Goal: Information Seeking & Learning: Learn about a topic

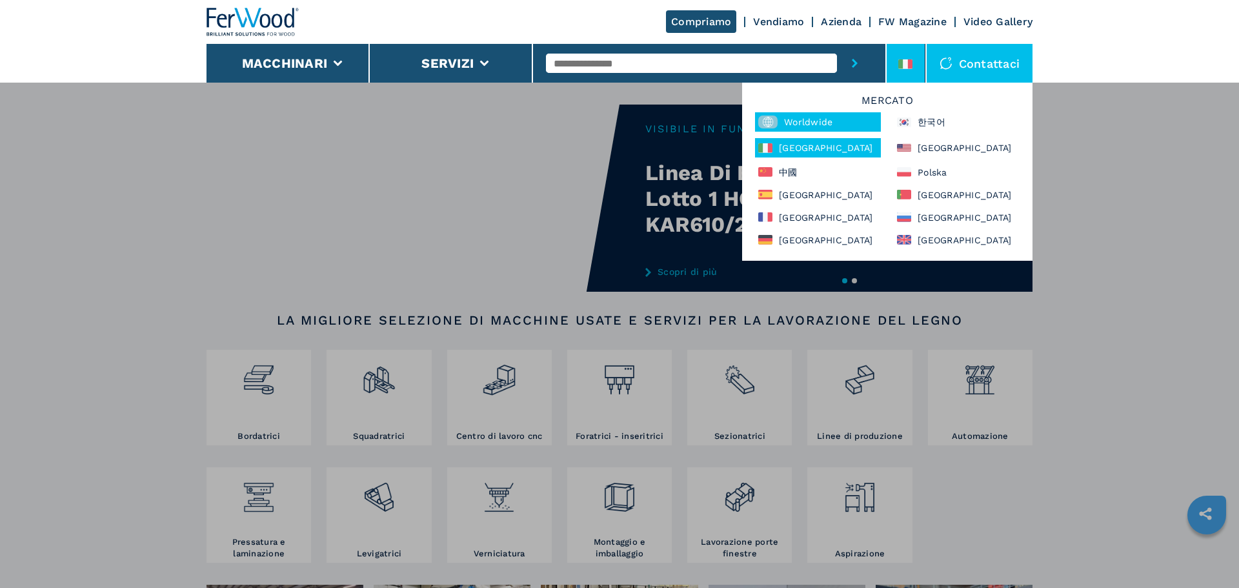
click at [810, 118] on div "Worldwide" at bounding box center [818, 121] width 126 height 19
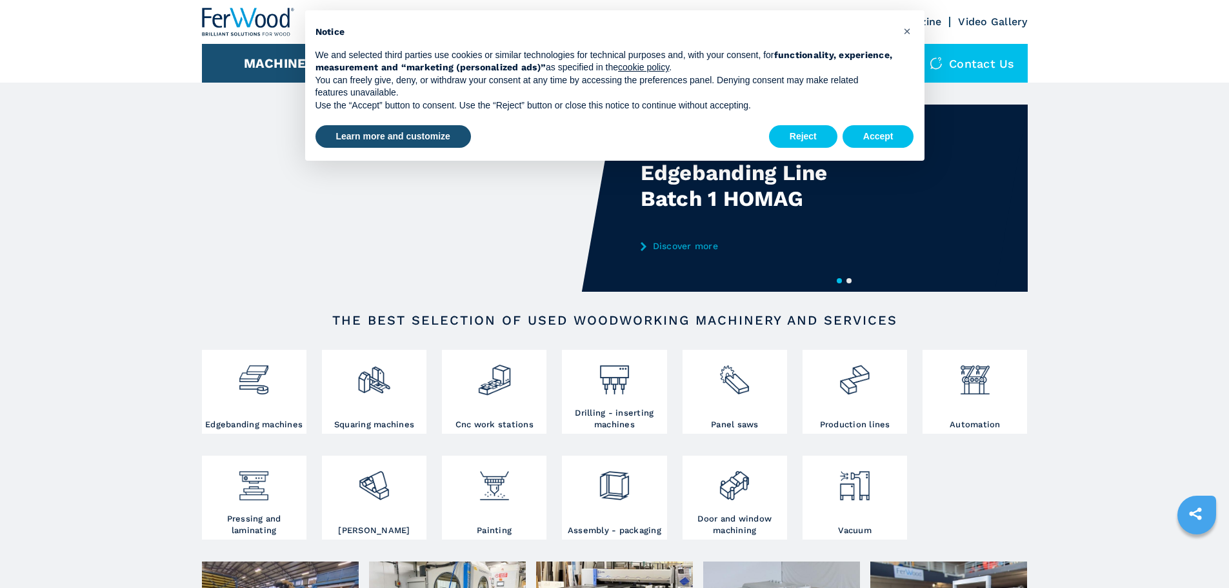
click at [766, 62] on div "We and selected third parties use cookies or similar technologies for technical…" at bounding box center [605, 80] width 578 height 63
click at [873, 135] on button "Accept" at bounding box center [879, 136] width 72 height 23
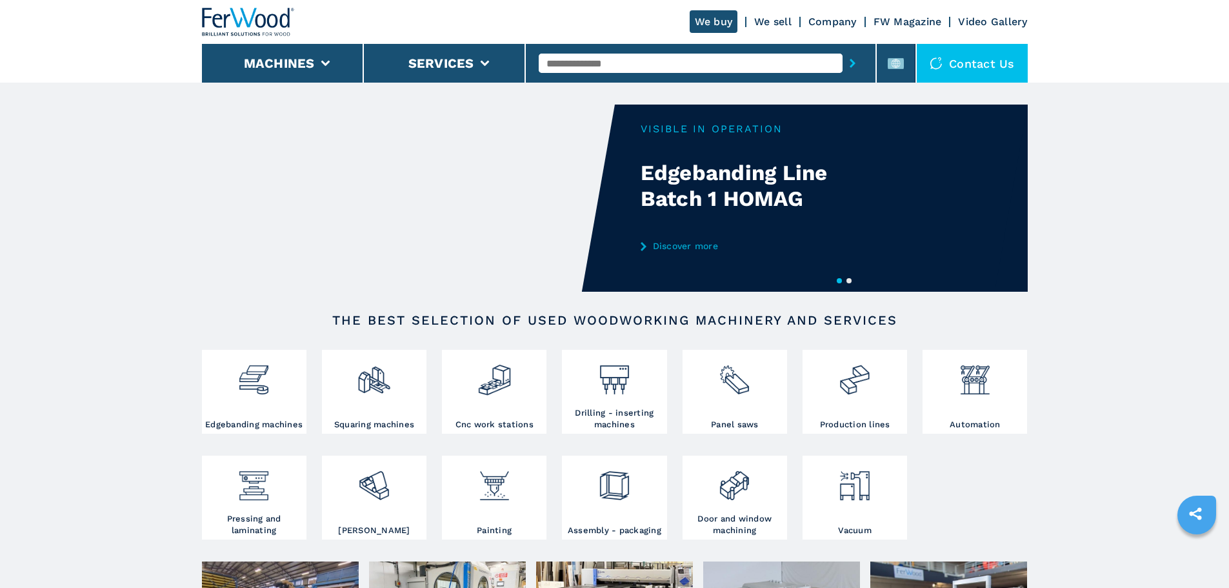
click at [663, 67] on input "text" at bounding box center [691, 63] width 304 height 19
type input "******"
click at [843, 48] on button "submit-button" at bounding box center [853, 63] width 20 height 30
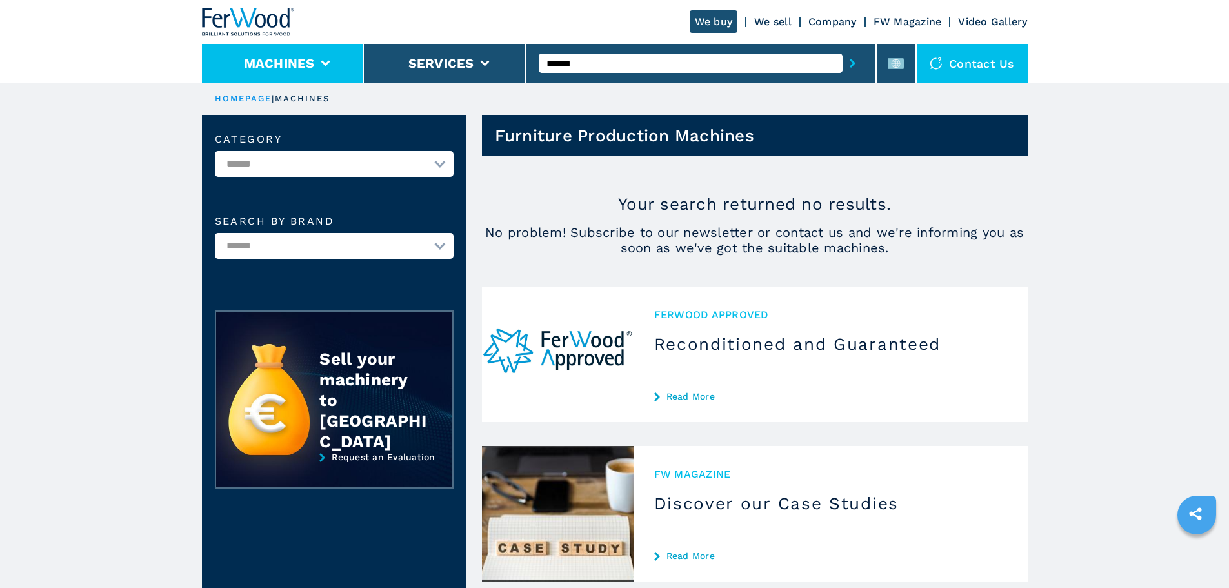
click at [329, 62] on icon at bounding box center [325, 64] width 9 height 6
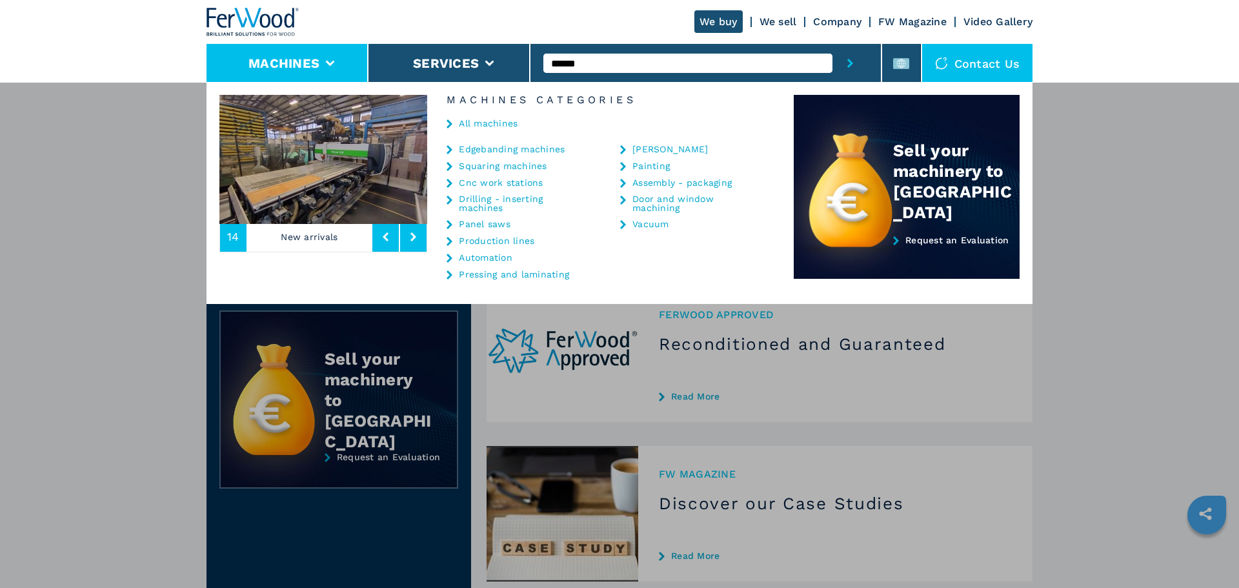
click at [483, 184] on link "Cnc work stations" at bounding box center [501, 182] width 84 height 9
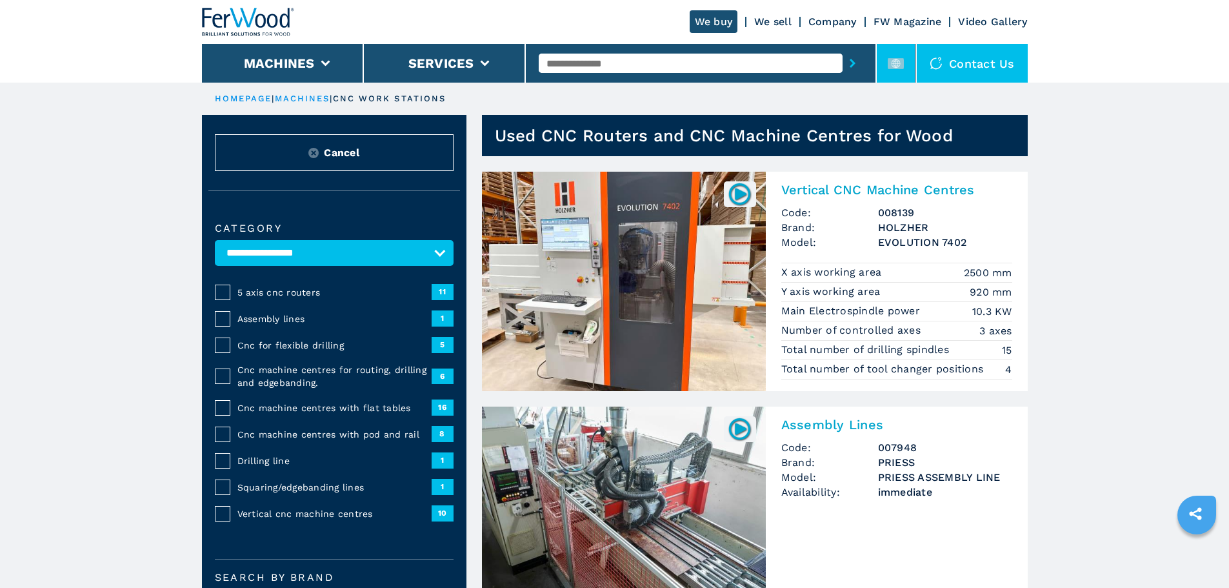
click at [888, 67] on li at bounding box center [896, 63] width 39 height 39
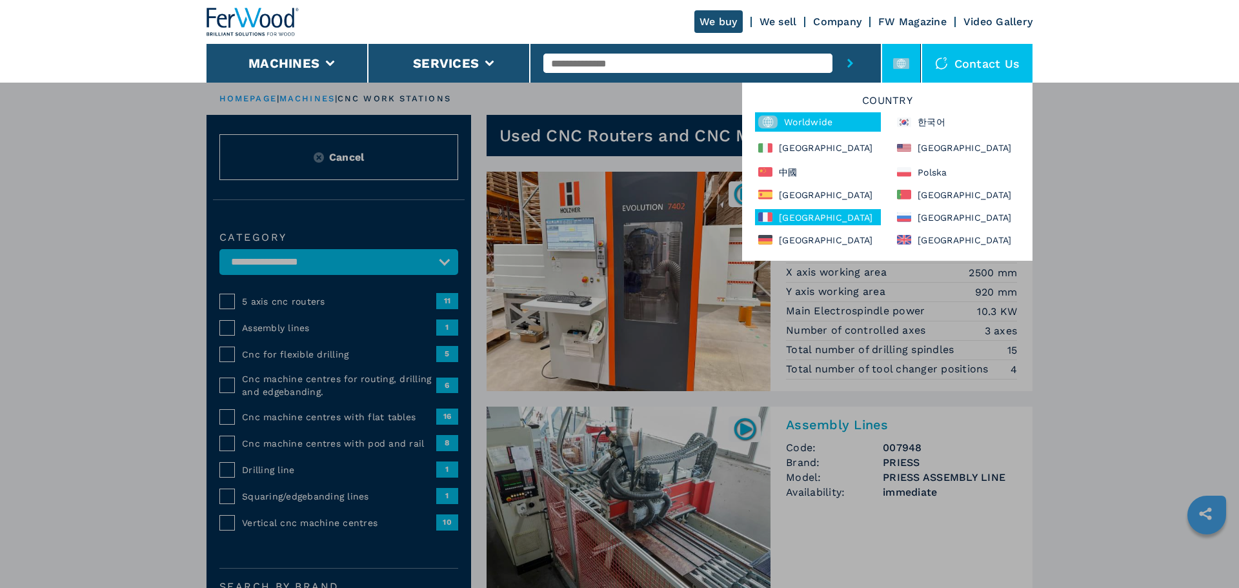
click at [807, 217] on div "[GEOGRAPHIC_DATA]" at bounding box center [818, 217] width 126 height 16
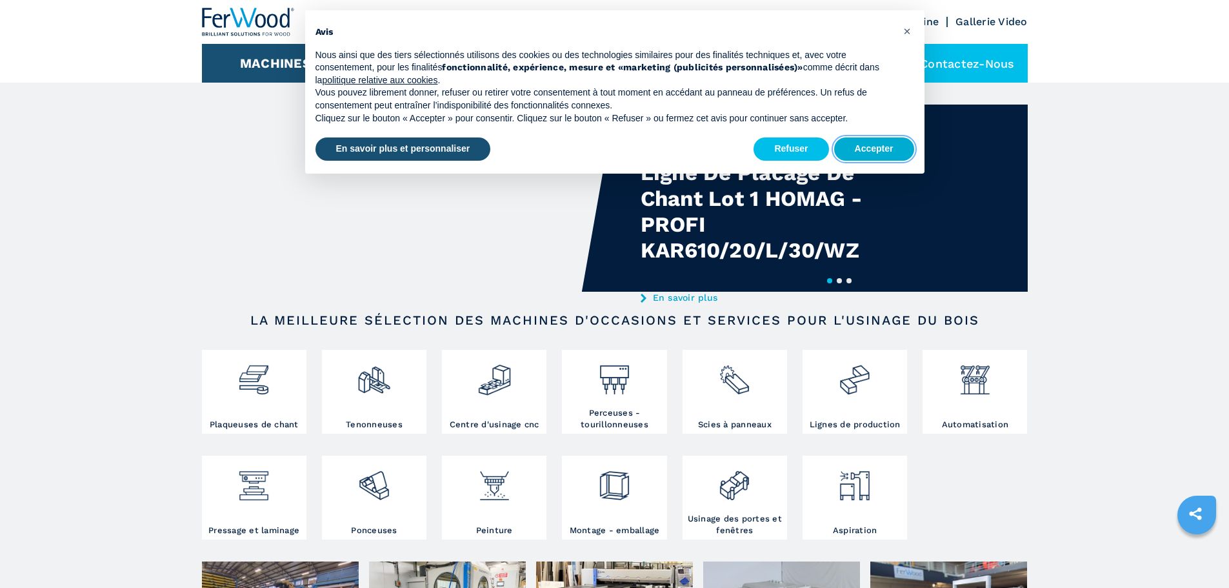
click at [853, 148] on button "Accepter" at bounding box center [875, 148] width 80 height 23
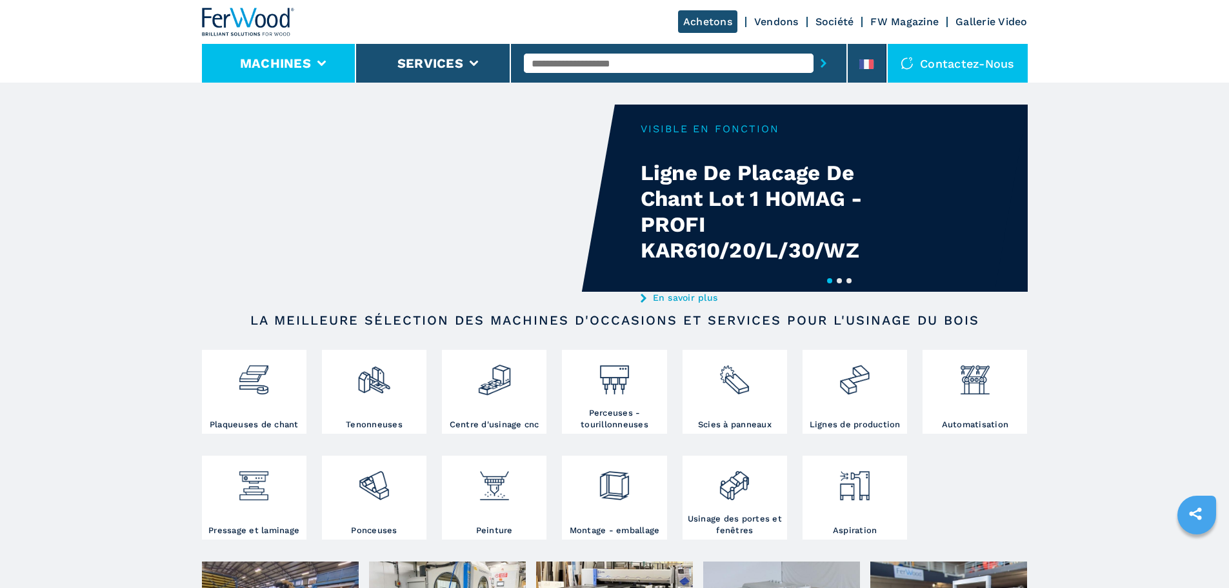
click at [323, 61] on icon at bounding box center [321, 64] width 9 height 6
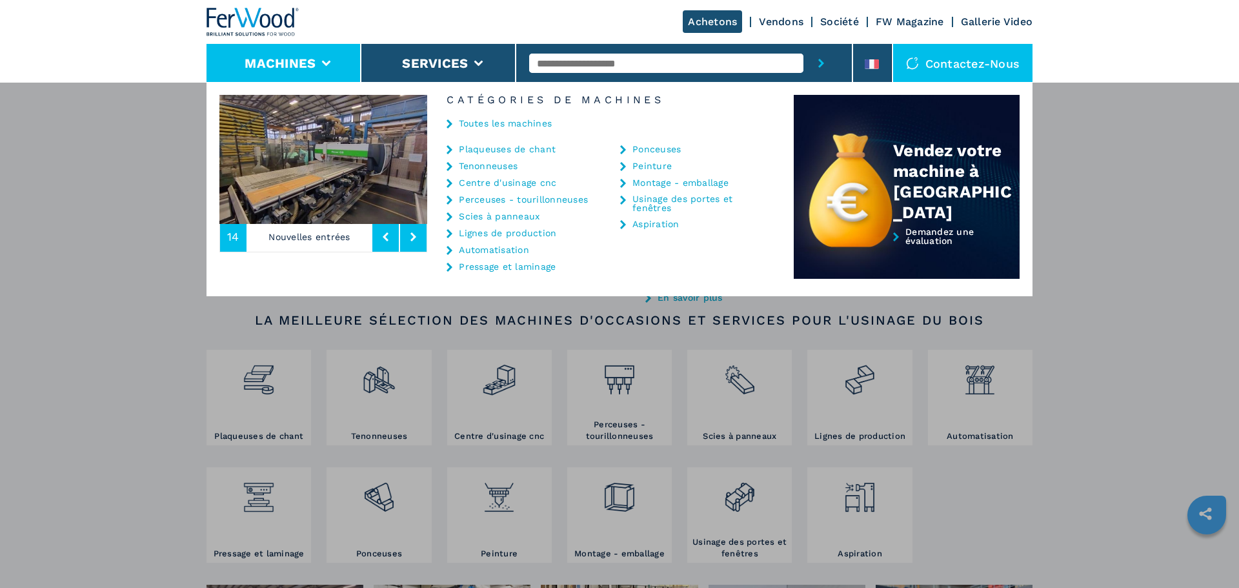
click at [507, 182] on link "Centre d'usinage cnc" at bounding box center [507, 182] width 97 height 9
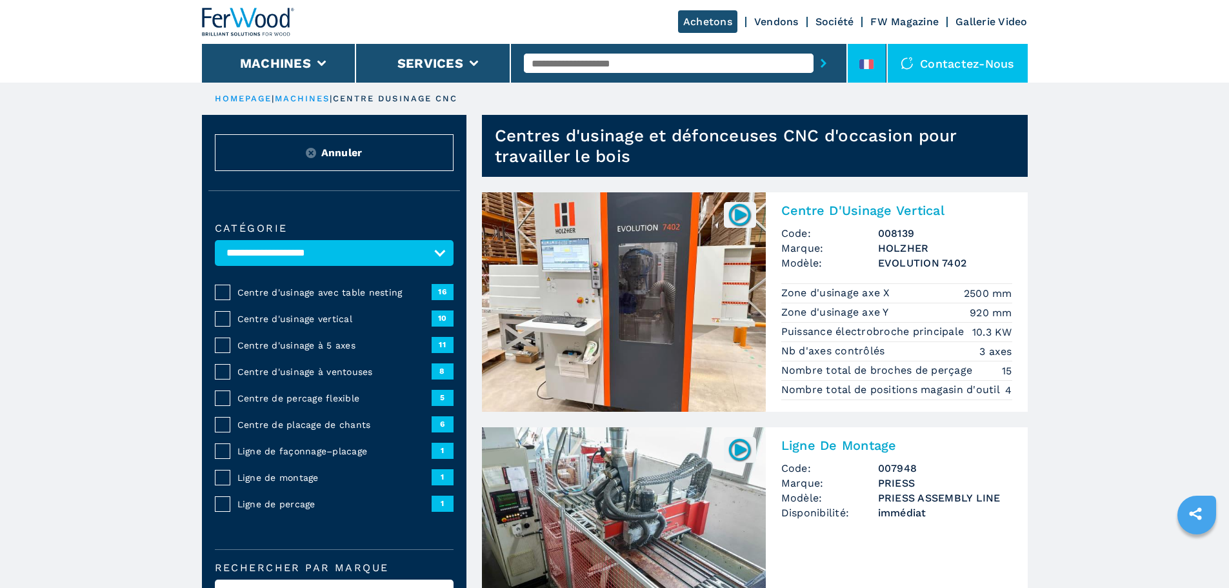
click at [870, 68] on icon at bounding box center [871, 64] width 5 height 10
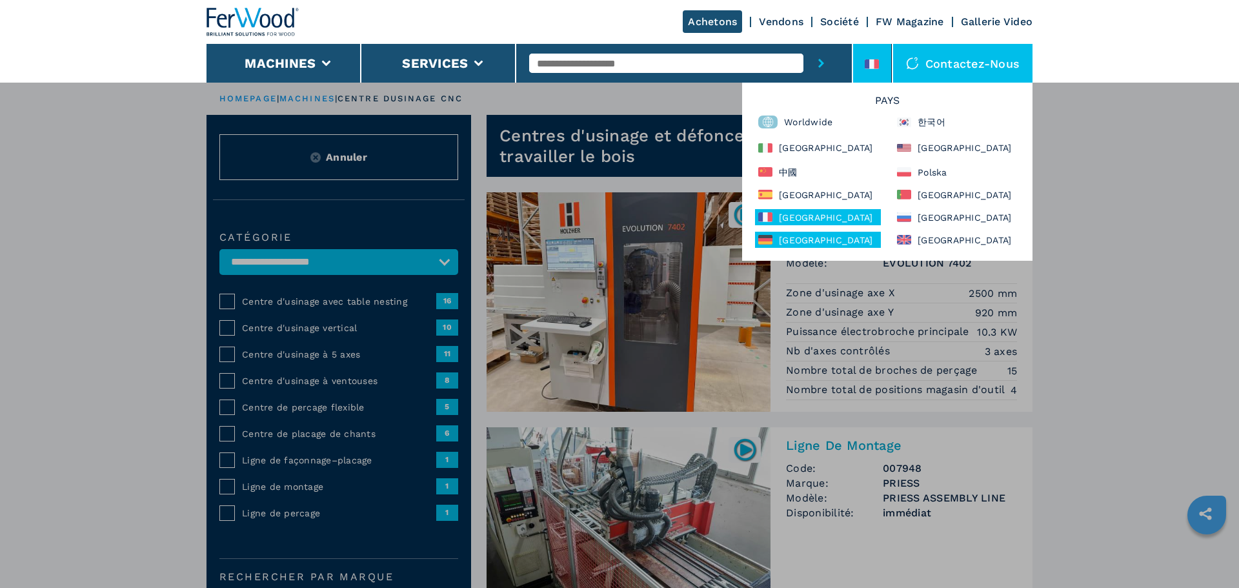
click at [796, 247] on div "[GEOGRAPHIC_DATA]" at bounding box center [818, 240] width 126 height 16
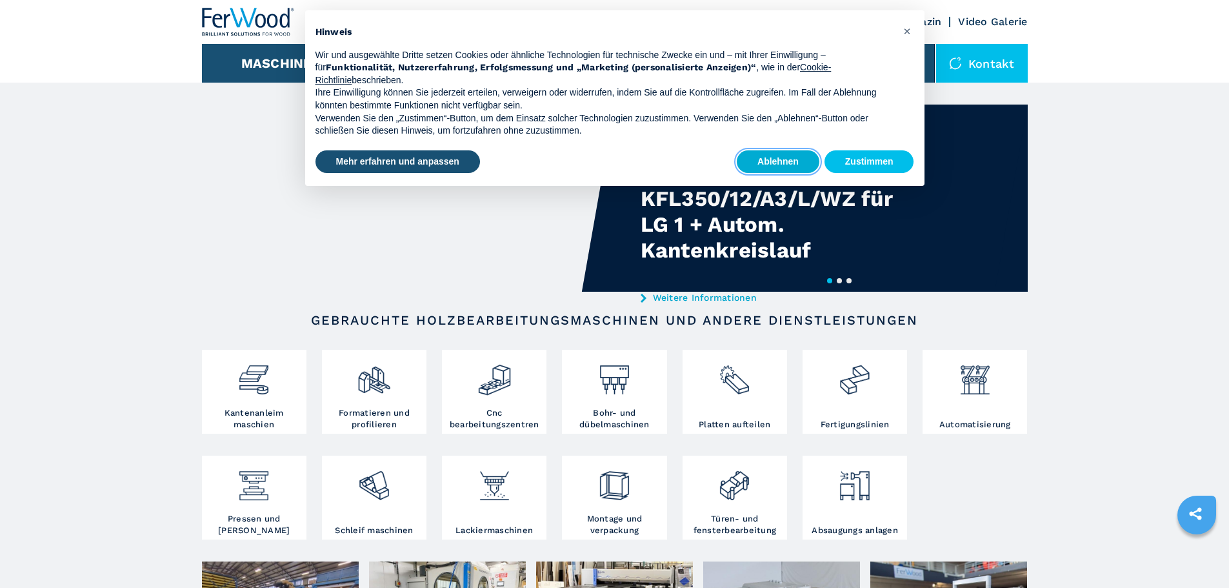
click at [799, 161] on button "Ablehnen" at bounding box center [778, 161] width 83 height 23
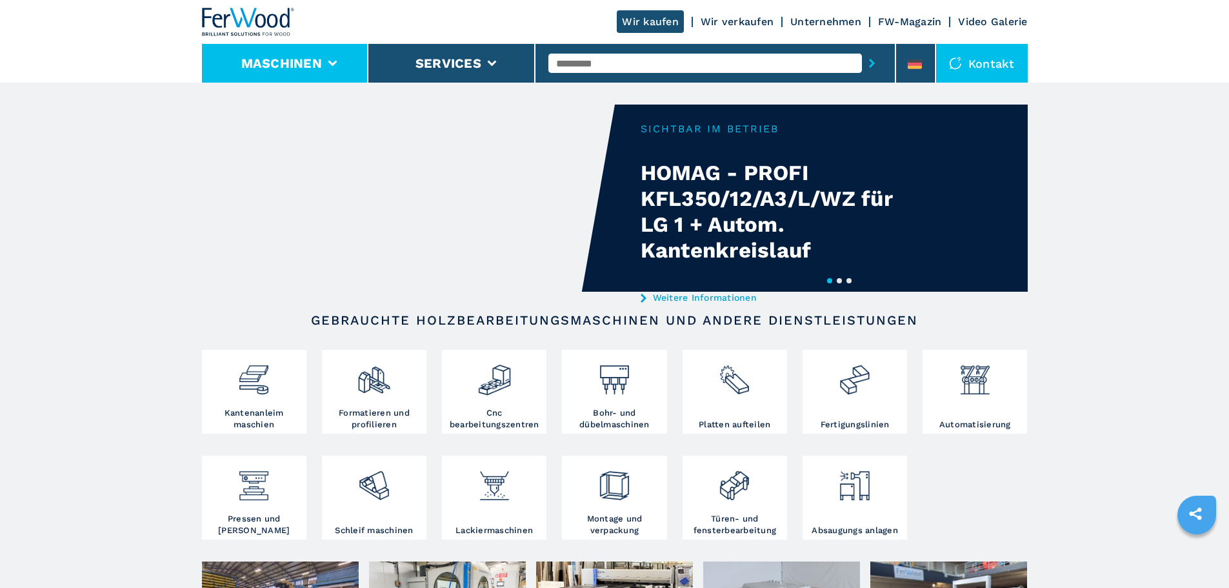
click at [329, 61] on icon at bounding box center [332, 64] width 9 height 6
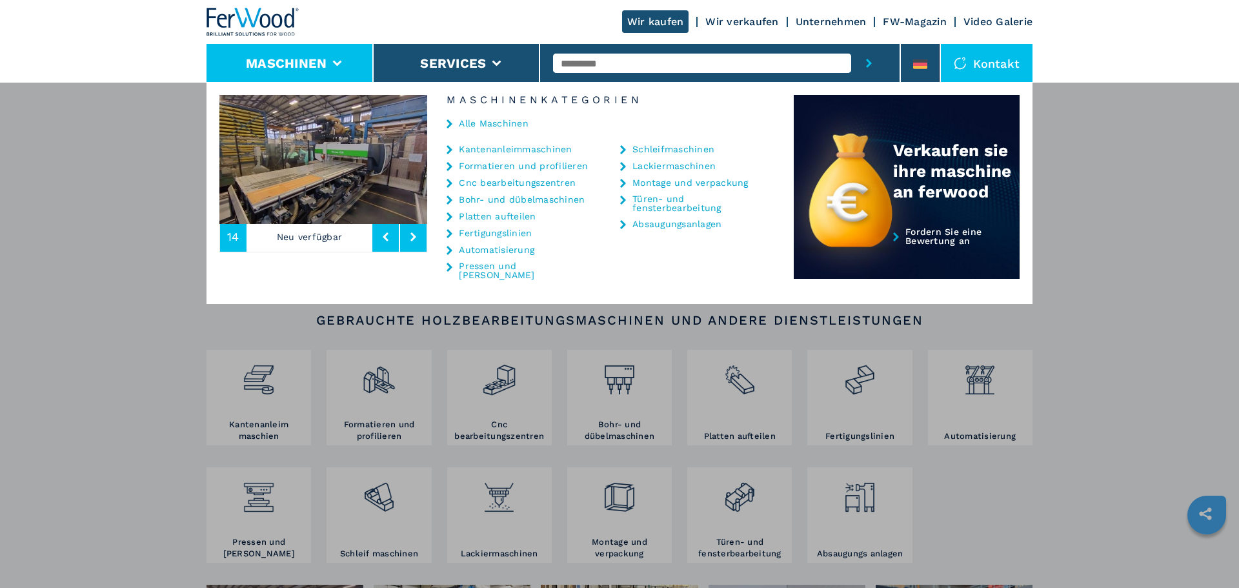
click at [510, 181] on link "Cnc bearbeitungszentren" at bounding box center [517, 182] width 117 height 9
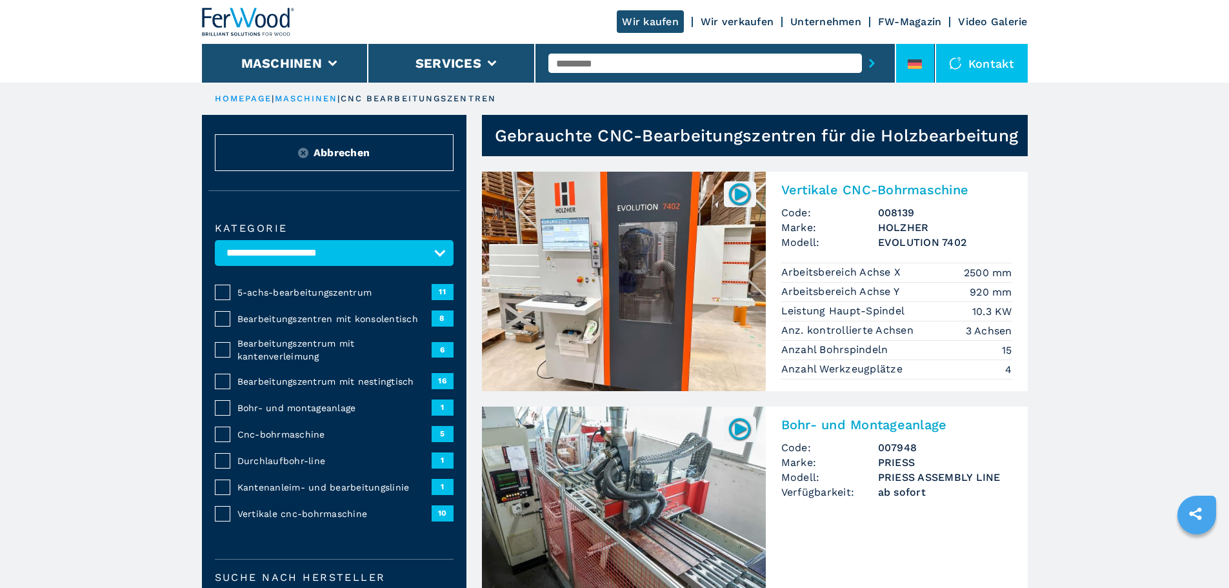
click at [925, 69] on li at bounding box center [915, 63] width 39 height 39
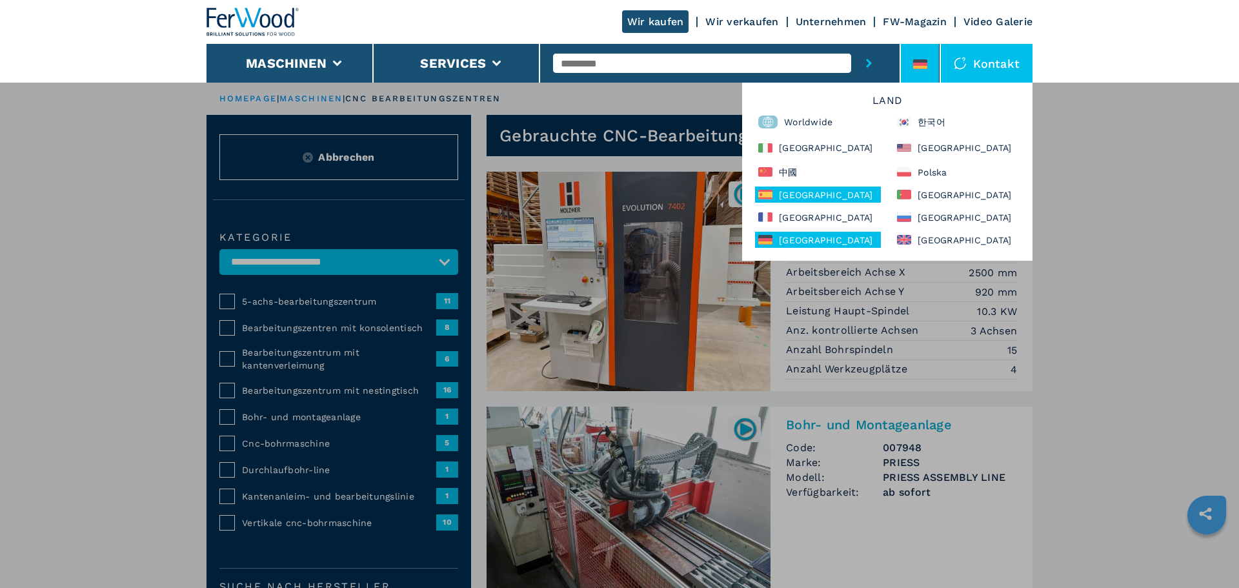
click at [806, 198] on div "[GEOGRAPHIC_DATA]" at bounding box center [818, 195] width 126 height 16
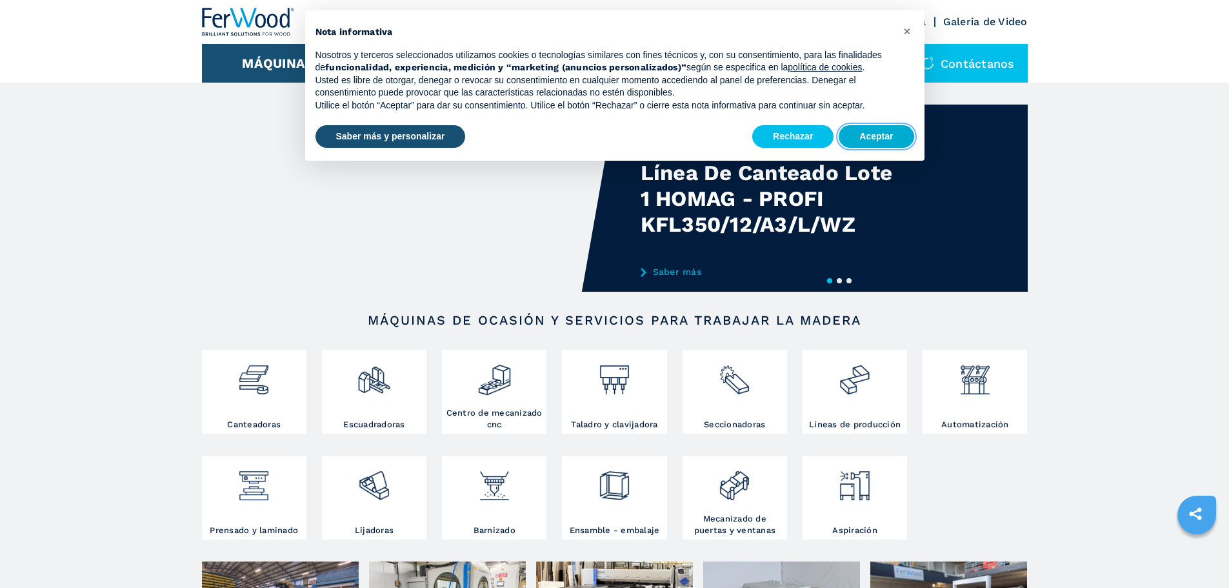
click at [871, 141] on button "Aceptar" at bounding box center [876, 136] width 75 height 23
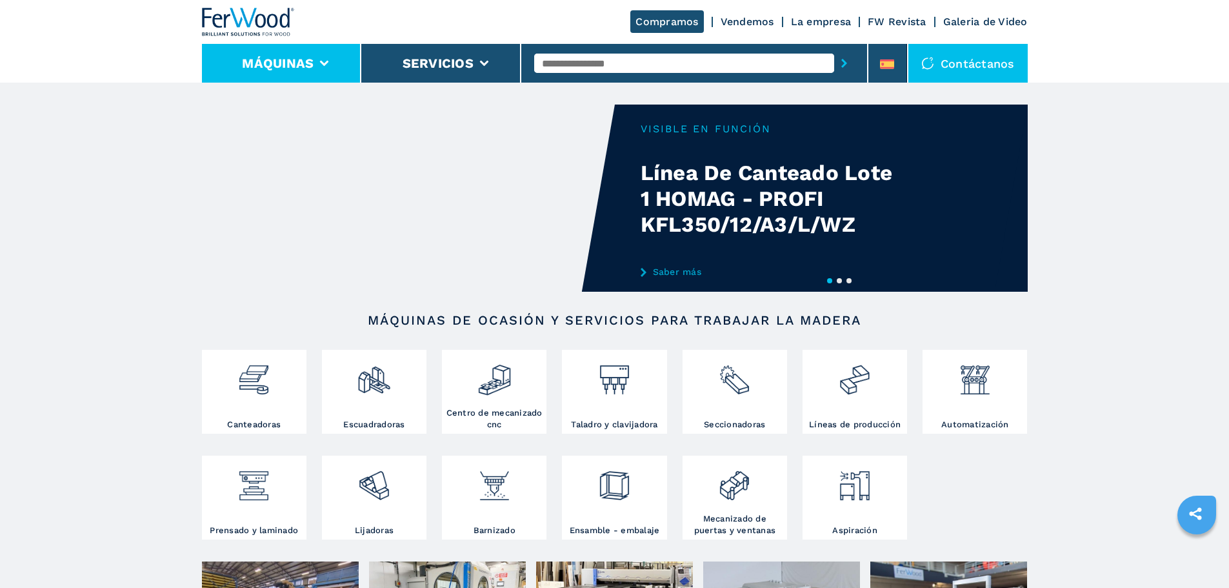
click at [336, 59] on li "Máquinas" at bounding box center [282, 63] width 160 height 39
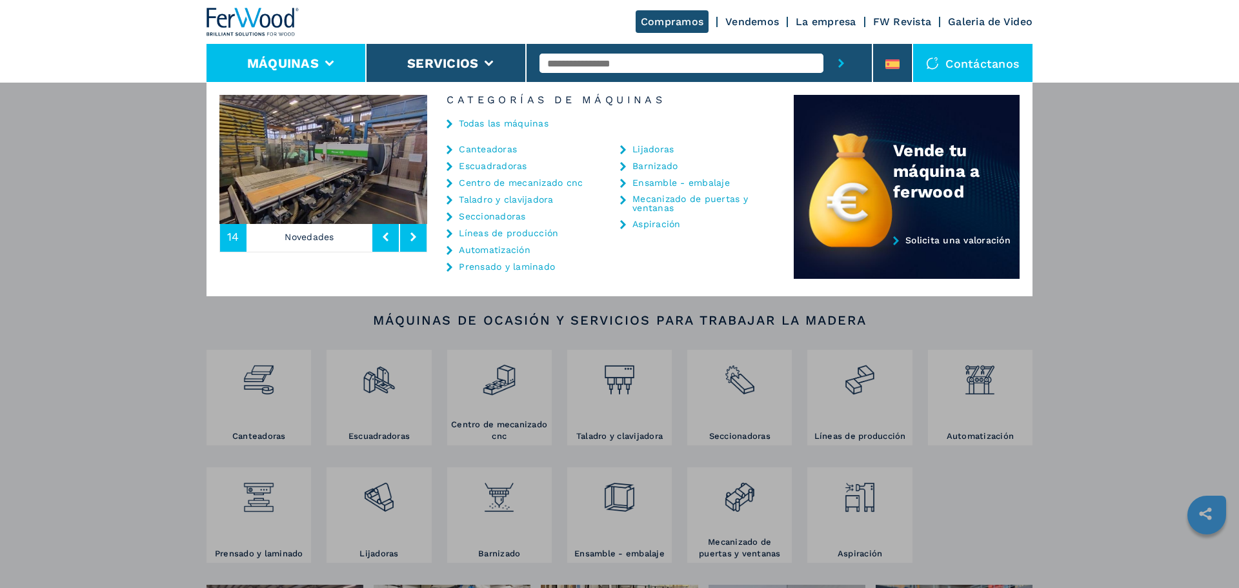
click at [551, 182] on link "Centro de mecanizado cnc" at bounding box center [521, 182] width 124 height 9
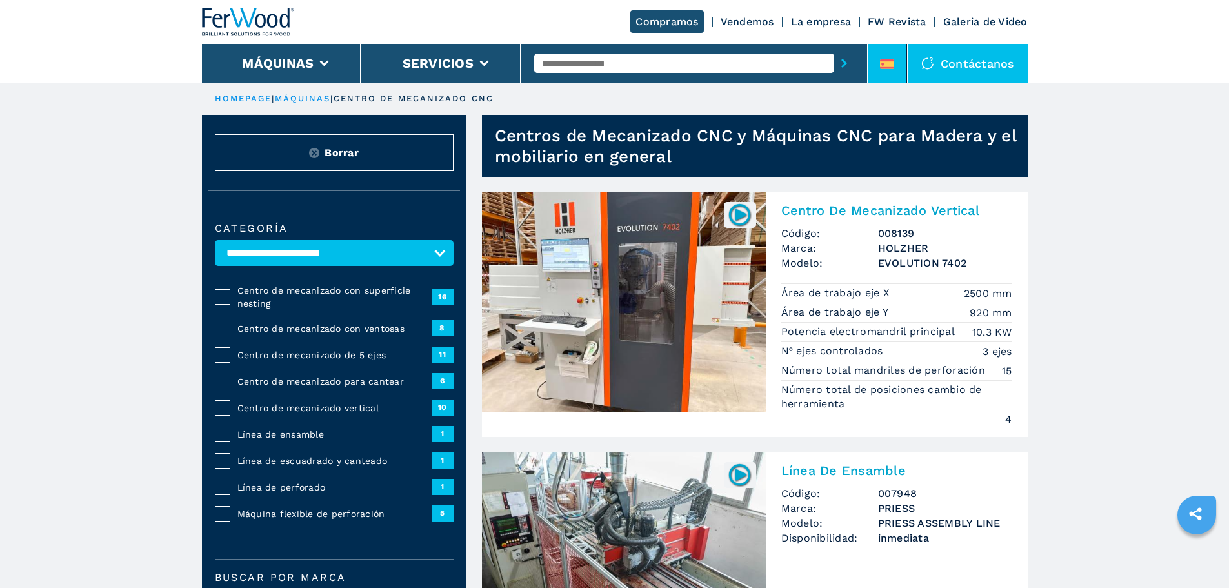
click at [888, 60] on icon at bounding box center [887, 60] width 14 height 2
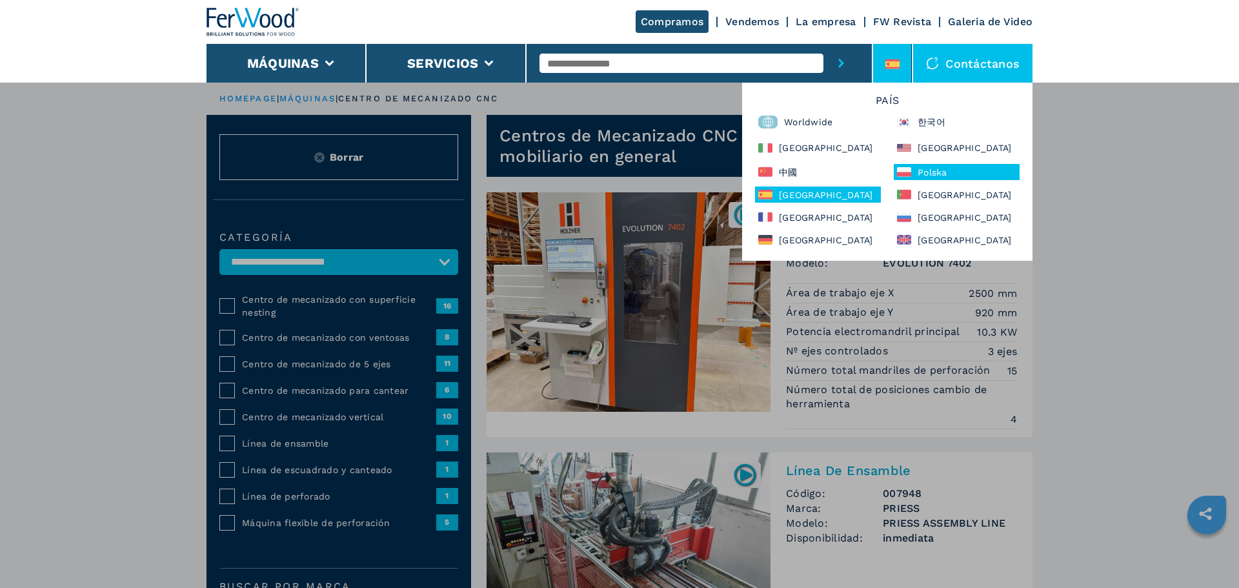
click at [933, 170] on div "Polska" at bounding box center [957, 172] width 126 height 16
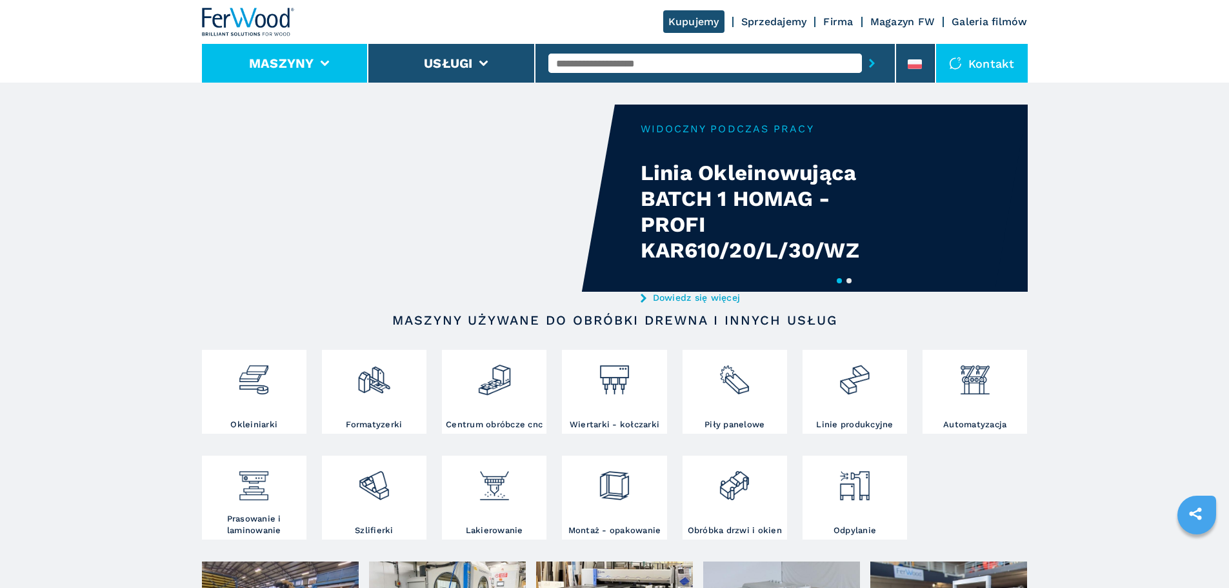
click at [320, 61] on icon at bounding box center [324, 64] width 9 height 6
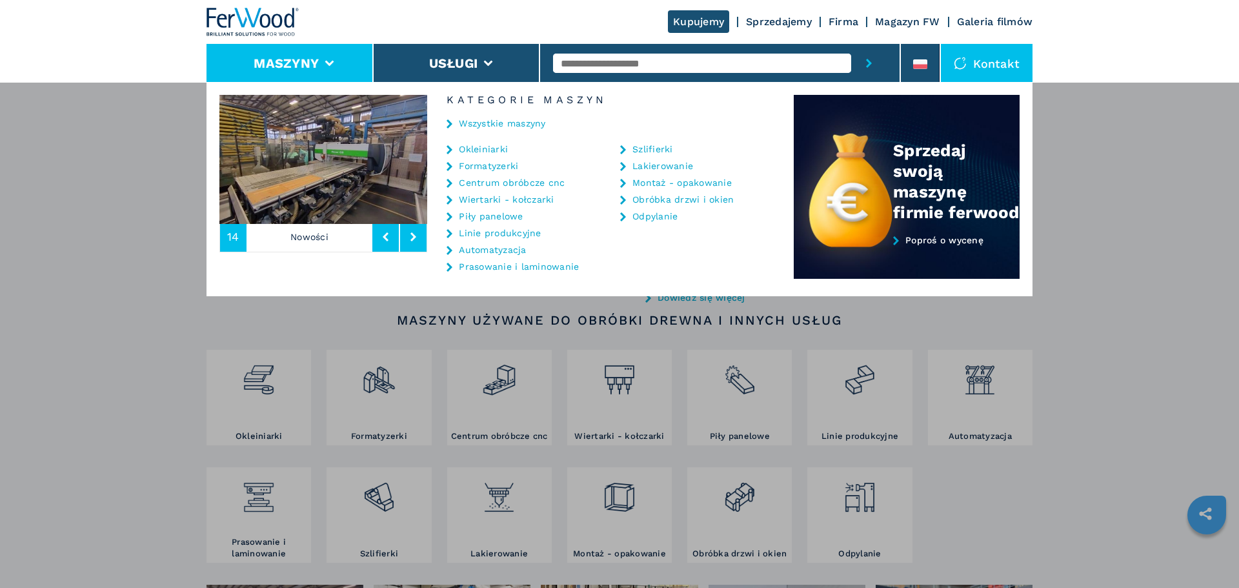
click at [529, 185] on link "Centrum obróbcze cnc" at bounding box center [512, 182] width 106 height 9
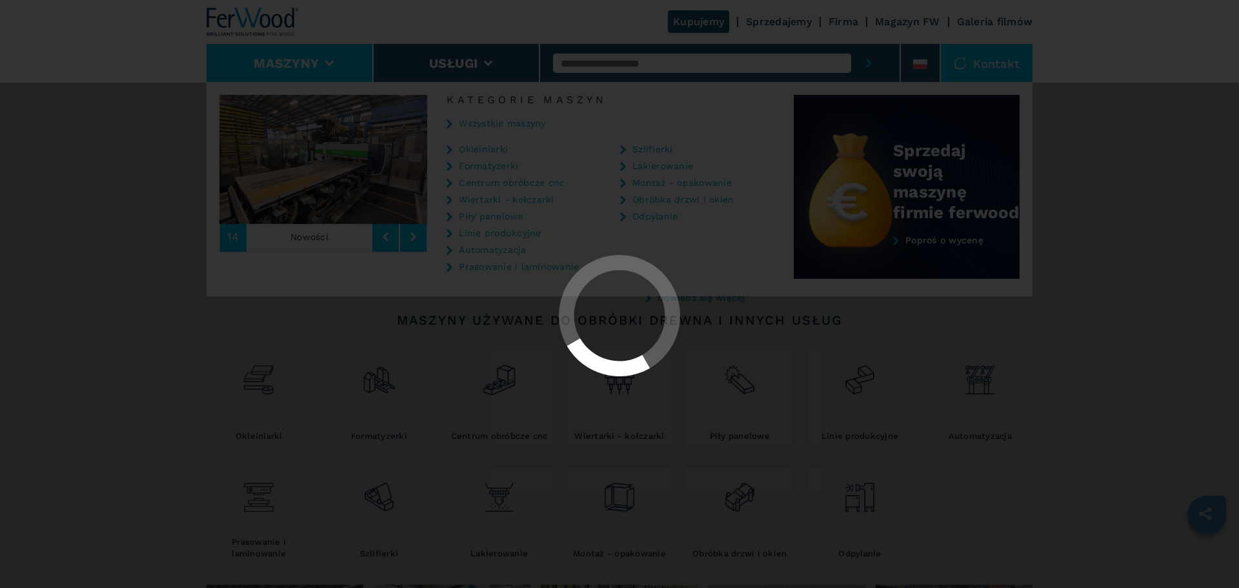
select select "**********"
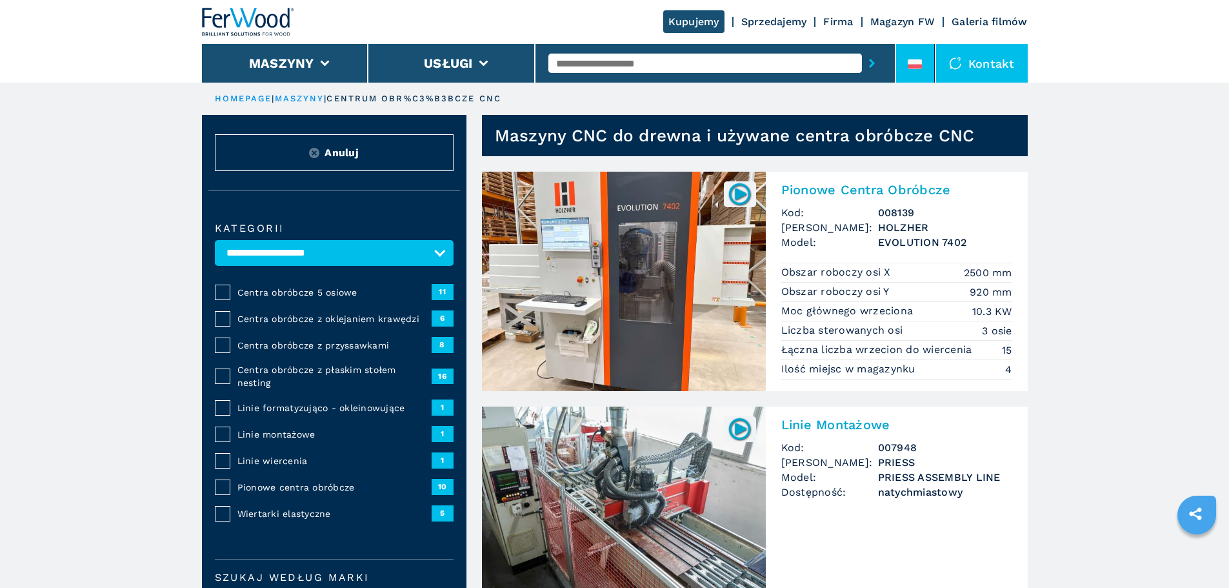
click at [927, 63] on li at bounding box center [915, 63] width 39 height 39
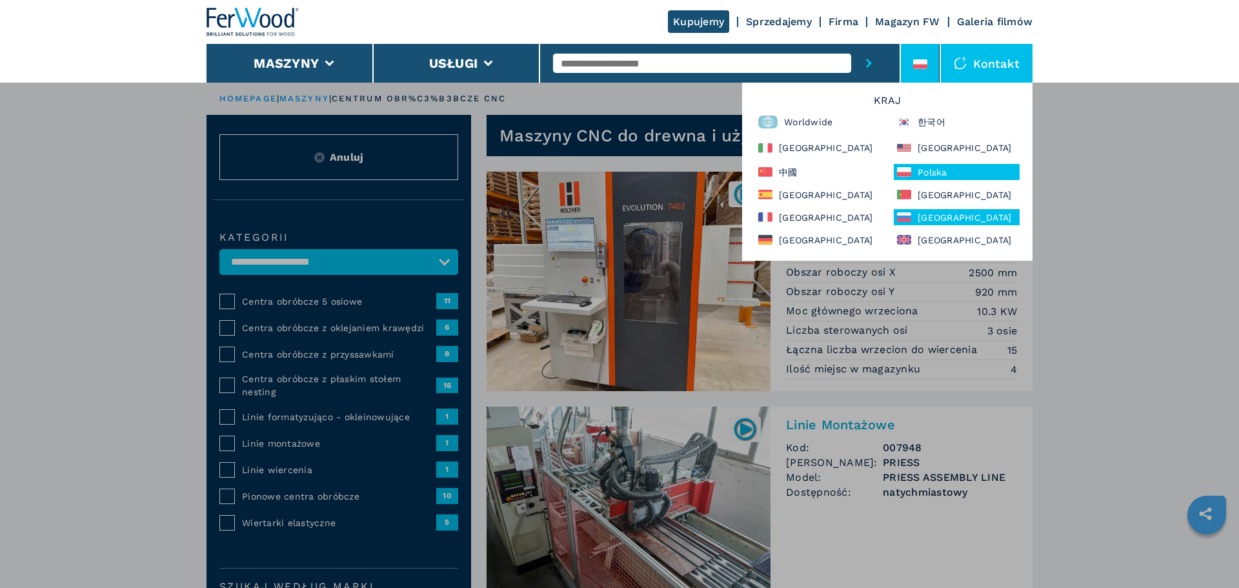
click at [933, 221] on div "Россия" at bounding box center [957, 217] width 126 height 16
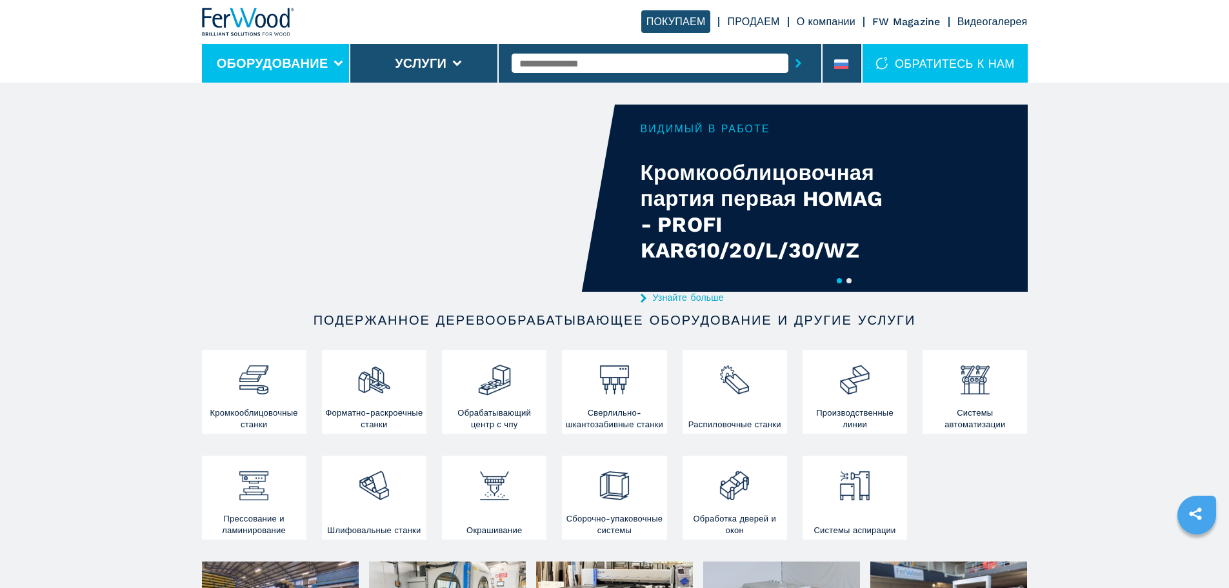
click at [332, 65] on li "Оборудование" at bounding box center [276, 63] width 148 height 39
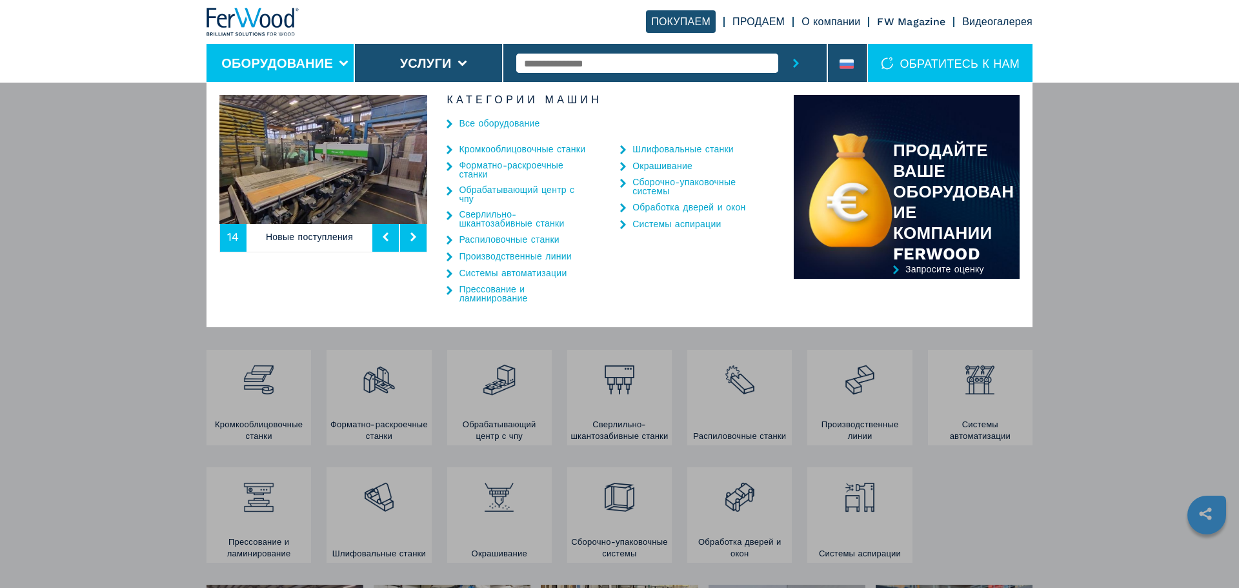
click at [522, 191] on link "Обрабатывающий центр с чпу" at bounding box center [523, 194] width 129 height 18
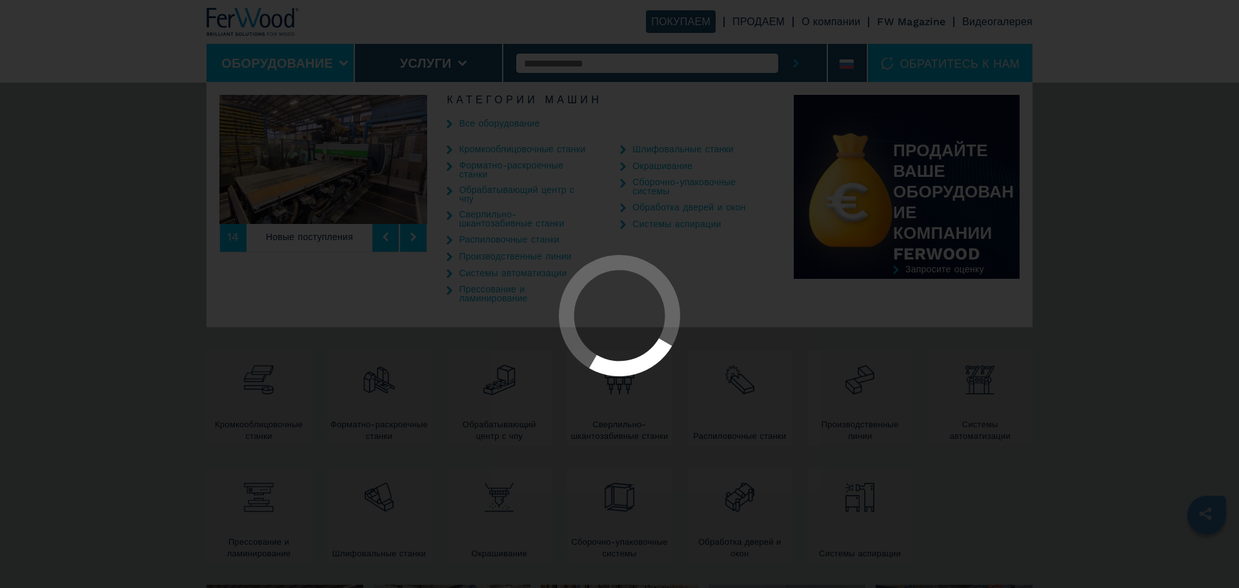
select select "**********"
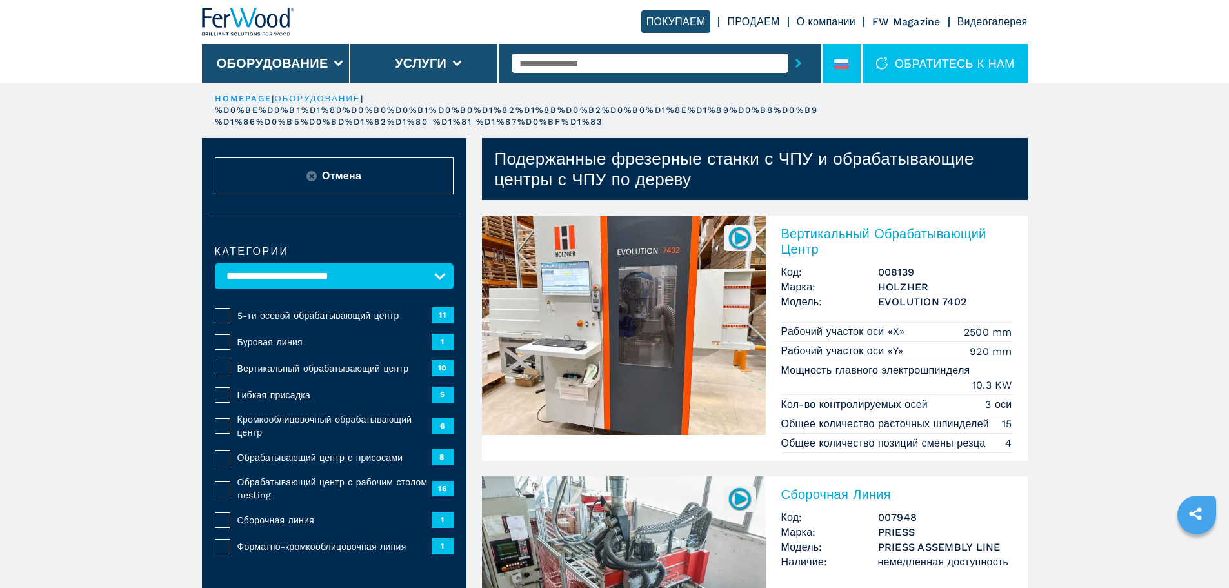
click at [831, 68] on li at bounding box center [842, 63] width 39 height 39
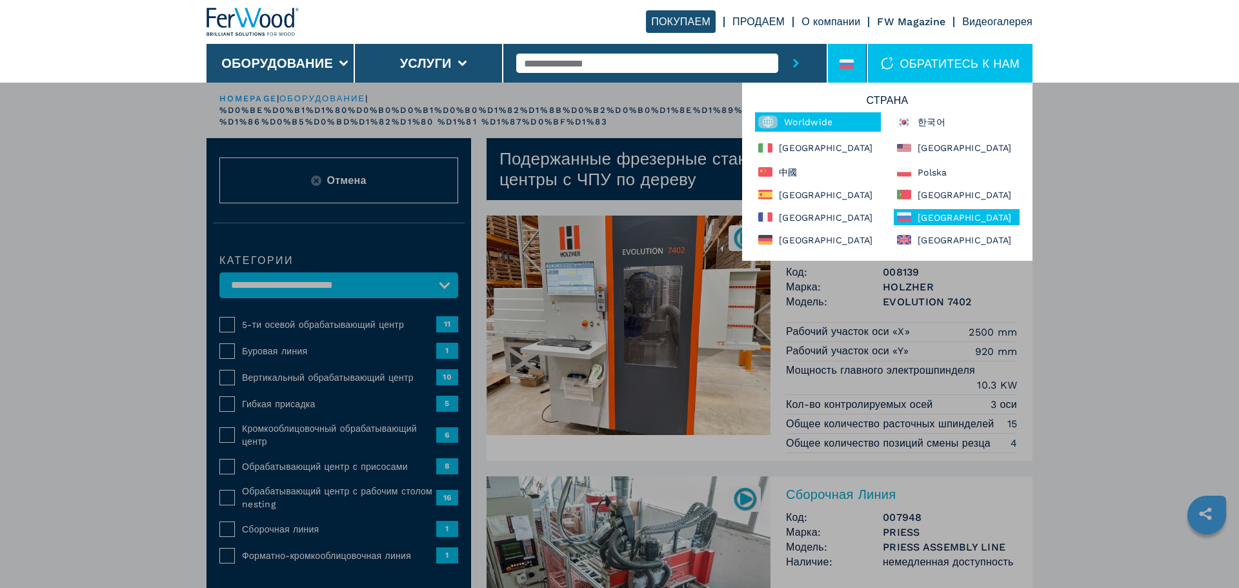
click at [840, 126] on div "Worldwide" at bounding box center [818, 121] width 126 height 19
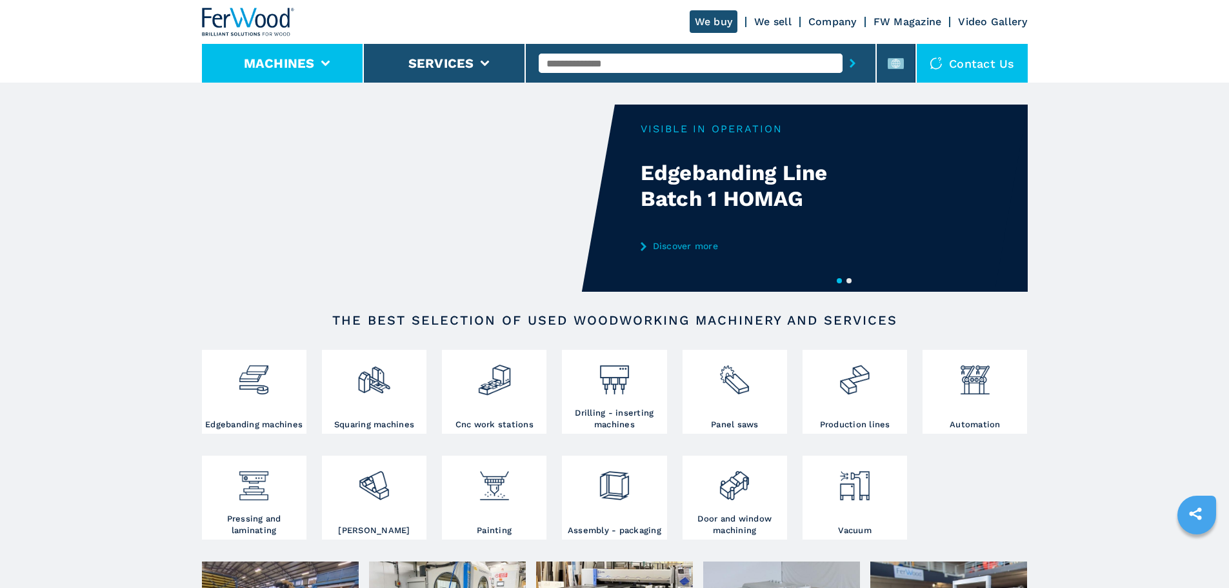
click at [327, 64] on icon at bounding box center [325, 64] width 9 height 6
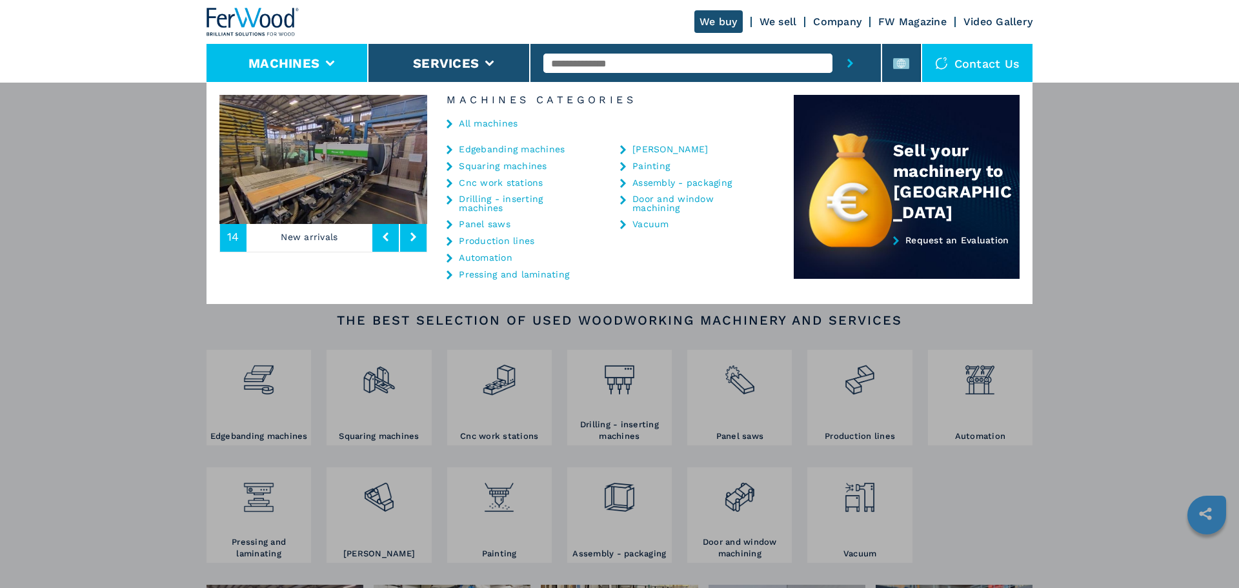
click at [465, 239] on link "Production lines" at bounding box center [497, 240] width 76 height 9
